Goal: Information Seeking & Learning: Check status

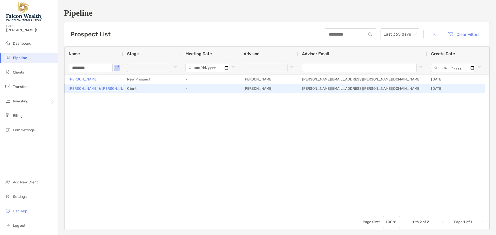
click at [94, 90] on p "[PERSON_NAME] & [PERSON_NAME]" at bounding box center [100, 88] width 62 height 6
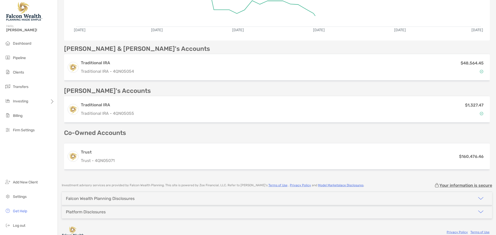
scroll to position [136, 0]
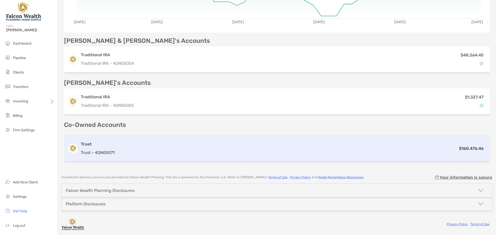
click at [91, 144] on h3 "Trust" at bounding box center [98, 144] width 34 height 6
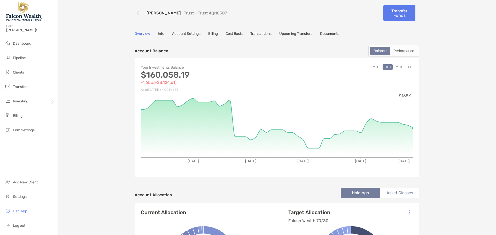
click at [272, 34] on div "Overview Info Account Settings Billing Cost Basis Transactions Upcoming Transfe…" at bounding box center [277, 35] width 285 height 6
click at [259, 34] on link "Transactions" at bounding box center [260, 35] width 21 height 6
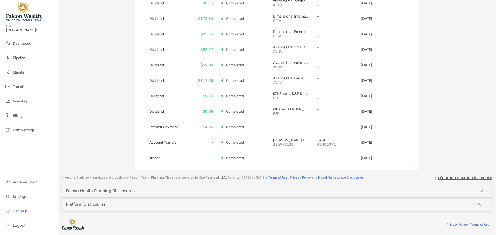
scroll to position [78, 0]
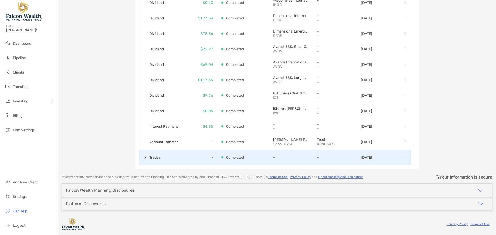
click at [144, 157] on span at bounding box center [145, 157] width 4 height 4
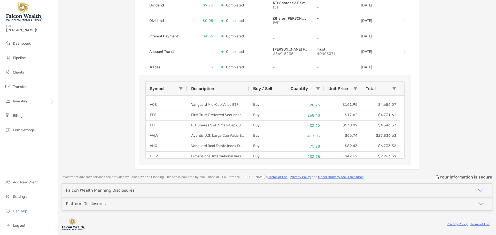
scroll to position [0, 0]
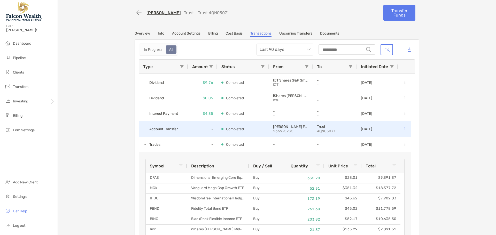
click at [404, 129] on icon at bounding box center [404, 128] width 1 height 3
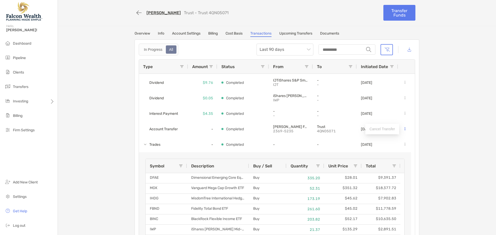
click at [422, 128] on div "Overview Info Account Settings Billing Cost Basis Transactions Upcoming Transfe…" at bounding box center [276, 139] width 295 height 216
click at [146, 34] on link "Overview" at bounding box center [142, 35] width 15 height 6
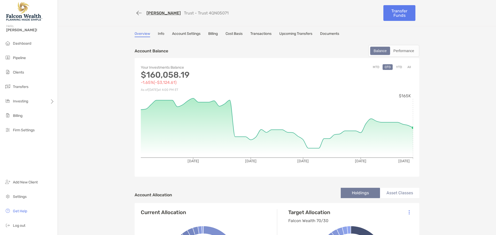
click at [396, 67] on button "YTD" at bounding box center [399, 67] width 10 height 6
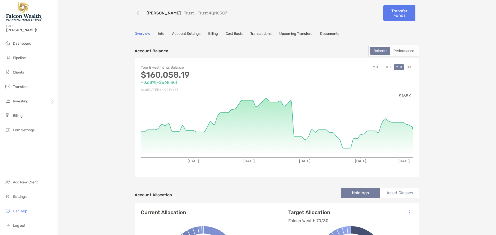
click at [263, 36] on link "Transactions" at bounding box center [260, 35] width 21 height 6
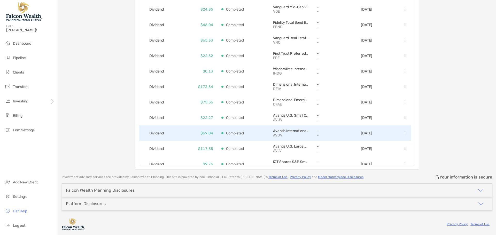
scroll to position [250, 0]
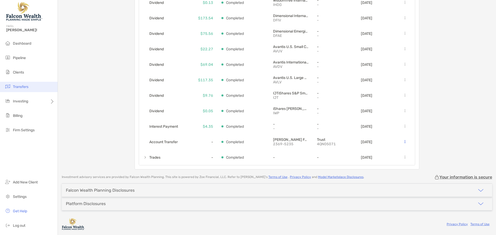
click at [23, 87] on span "Transfers" at bounding box center [20, 87] width 15 height 4
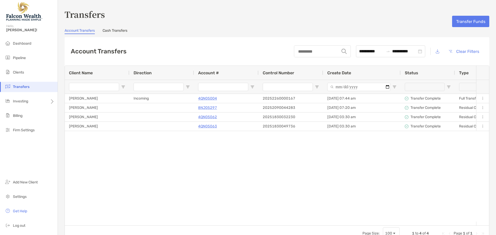
click at [106, 88] on input "Client Name Filter Input" at bounding box center [94, 87] width 50 height 8
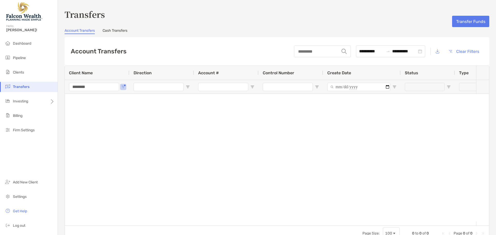
type input "********"
click at [455, 51] on button "Clear Filters" at bounding box center [464, 51] width 38 height 11
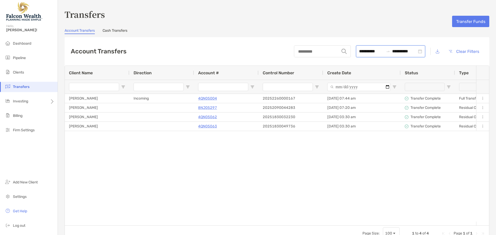
click at [392, 51] on input "**********" at bounding box center [404, 51] width 25 height 6
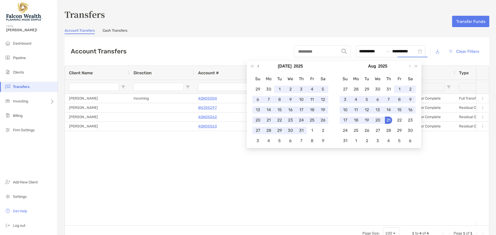
click at [257, 67] on button "Previous month (PageUp)" at bounding box center [258, 66] width 7 height 10
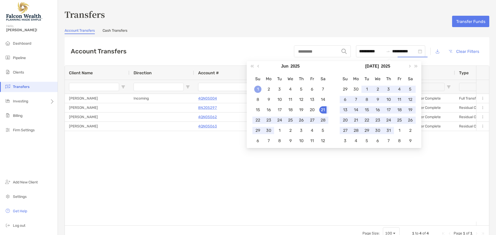
type input "**********"
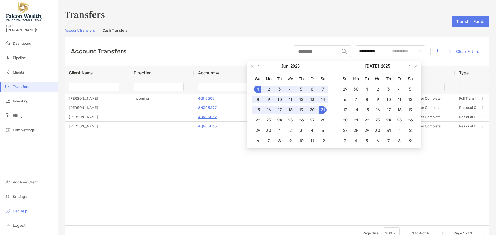
click at [258, 89] on div "1" at bounding box center [257, 89] width 7 height 7
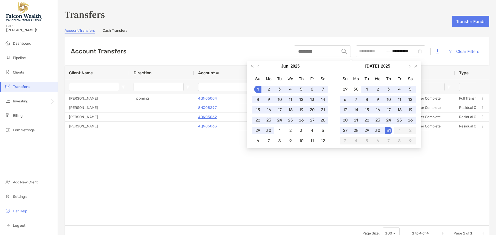
click at [389, 133] on div "31" at bounding box center [388, 130] width 7 height 7
type input "**********"
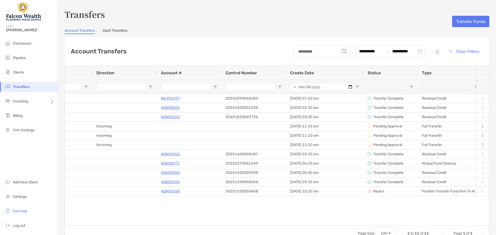
scroll to position [0, 84]
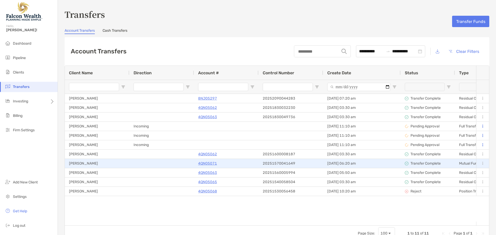
click at [203, 162] on p "4QN05071" at bounding box center [207, 163] width 19 height 6
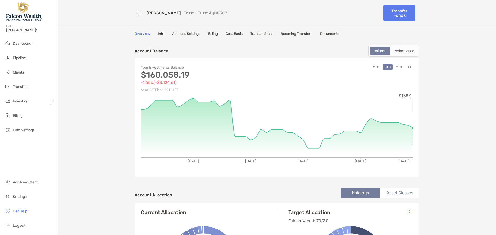
click at [396, 67] on button "YTD" at bounding box center [399, 67] width 10 height 6
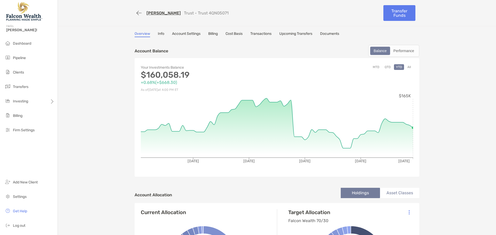
click at [263, 35] on link "Transactions" at bounding box center [260, 35] width 21 height 6
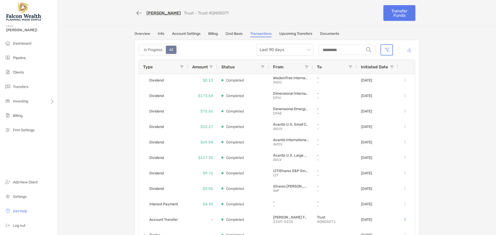
scroll to position [78, 0]
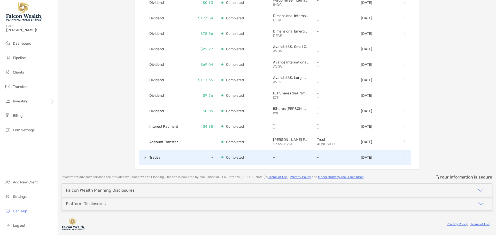
click at [143, 159] on span at bounding box center [145, 157] width 4 height 4
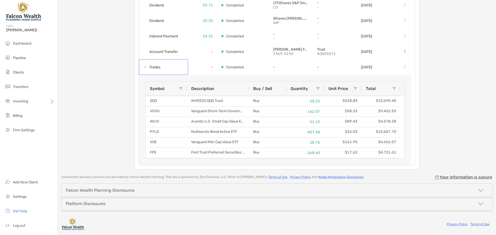
scroll to position [0, 0]
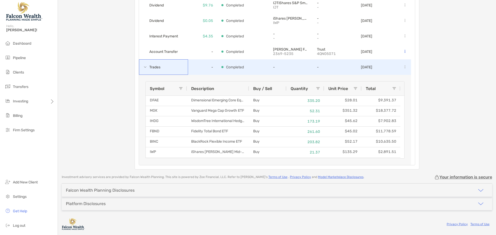
click at [143, 69] on span at bounding box center [145, 67] width 4 height 4
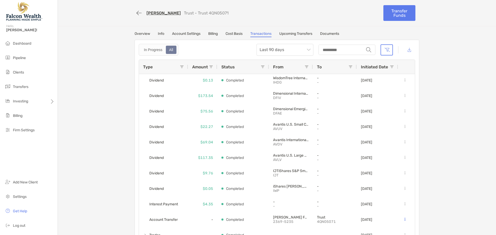
click at [139, 35] on link "Overview" at bounding box center [142, 35] width 15 height 6
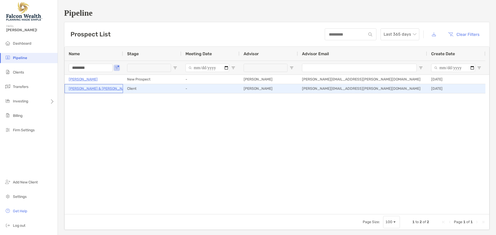
click at [88, 88] on p "[PERSON_NAME] & [PERSON_NAME]" at bounding box center [100, 88] width 62 height 6
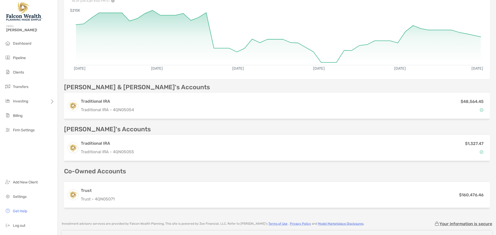
scroll to position [129, 0]
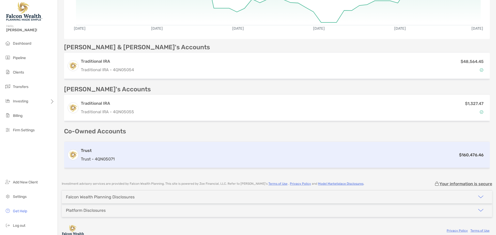
click at [129, 158] on div "$160,476.46" at bounding box center [302, 155] width 370 height 6
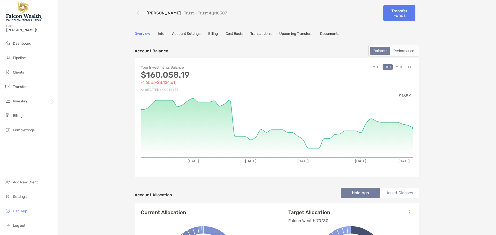
click at [396, 67] on button "YTD" at bounding box center [399, 67] width 10 height 6
